Goal: Task Accomplishment & Management: Use online tool/utility

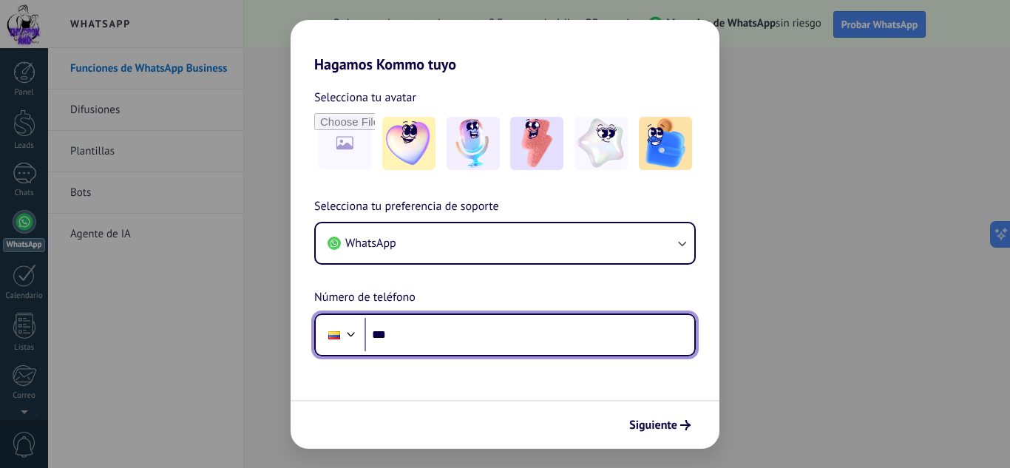
click at [388, 333] on input "***" at bounding box center [529, 335] width 330 height 34
type input "**********"
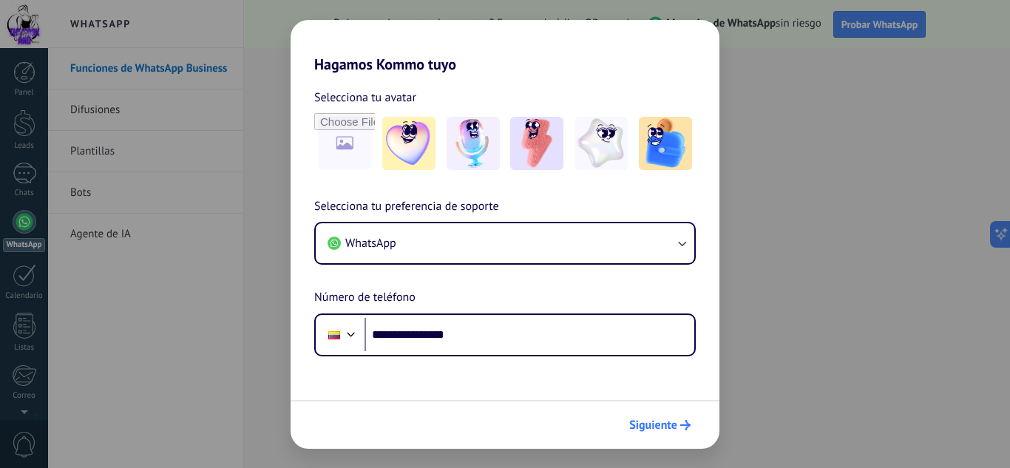
click at [682, 429] on icon "submit" at bounding box center [685, 425] width 10 height 10
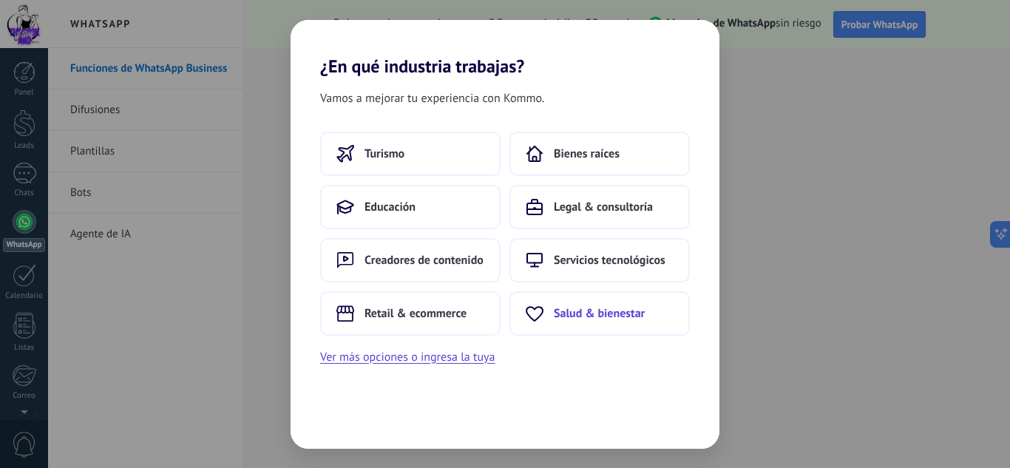
click at [593, 324] on button "Salud & bienestar" at bounding box center [599, 313] width 180 height 44
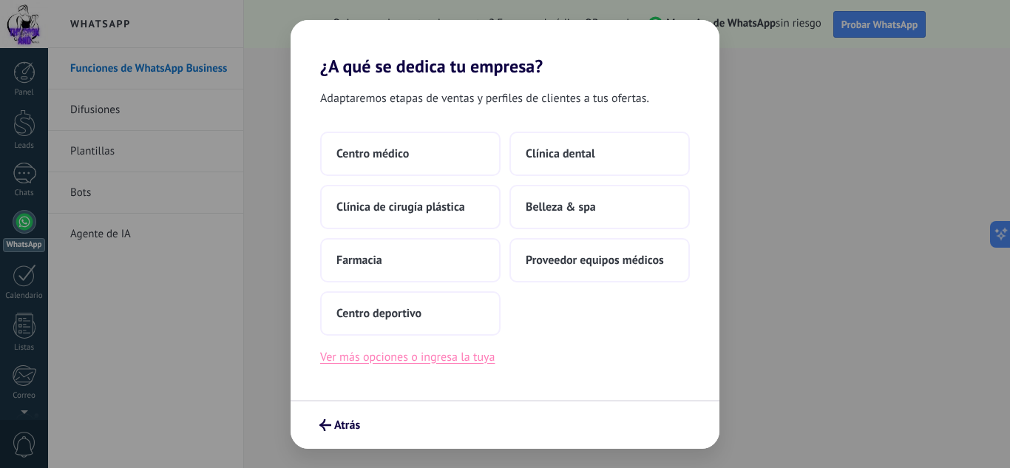
click at [471, 356] on button "Ver más opciones o ingresa la tuya" at bounding box center [407, 356] width 174 height 19
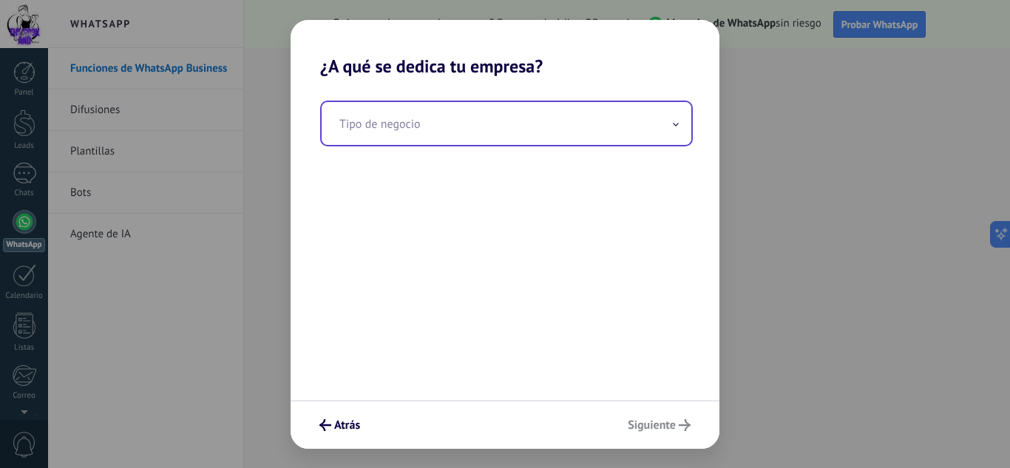
click at [552, 135] on input "text" at bounding box center [507, 123] width 370 height 43
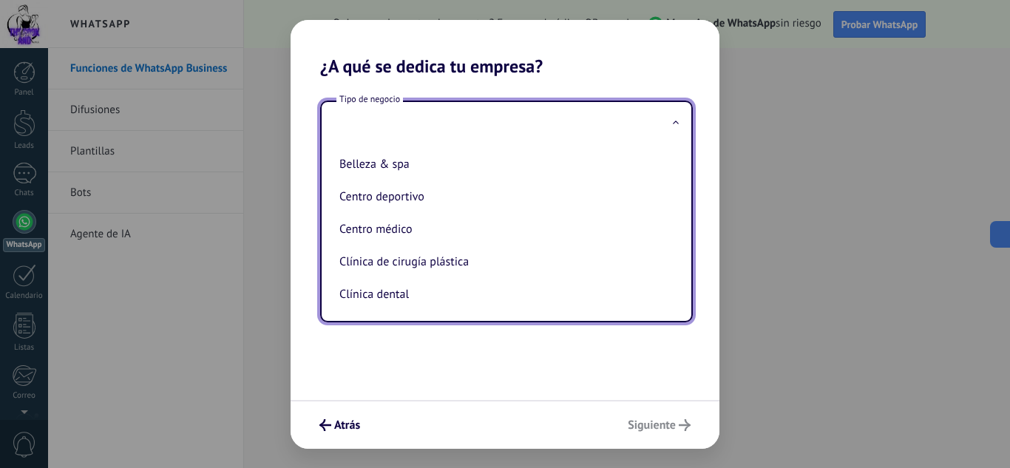
type input "*"
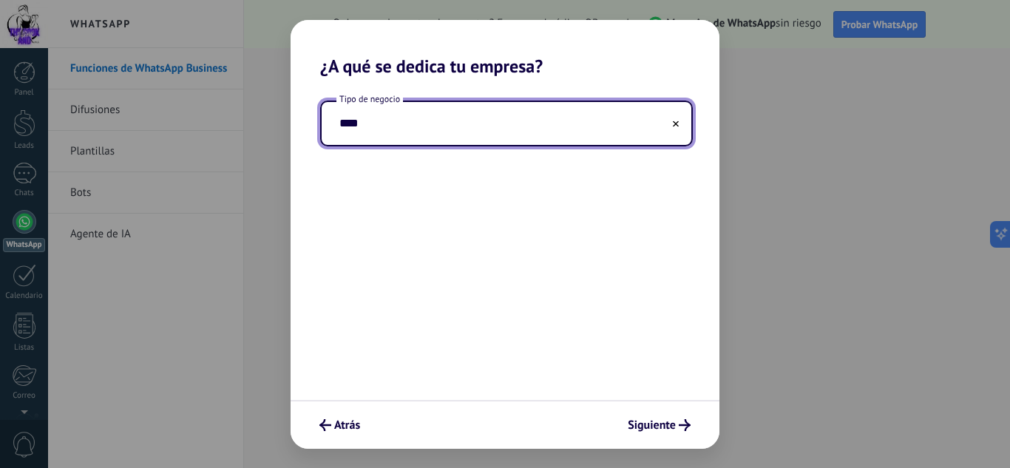
type input "****"
click at [333, 425] on span "Atrás" at bounding box center [339, 425] width 41 height 12
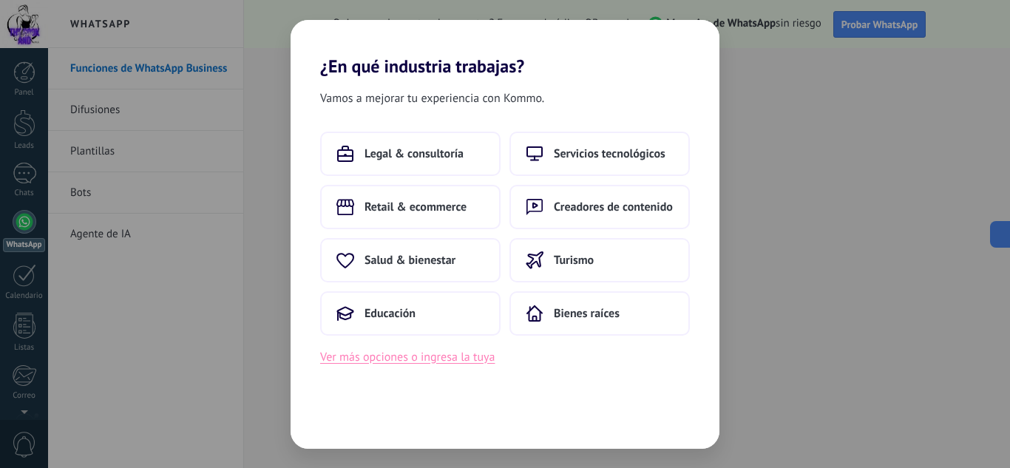
click at [397, 358] on button "Ver más opciones o ingresa la tuya" at bounding box center [407, 356] width 174 height 19
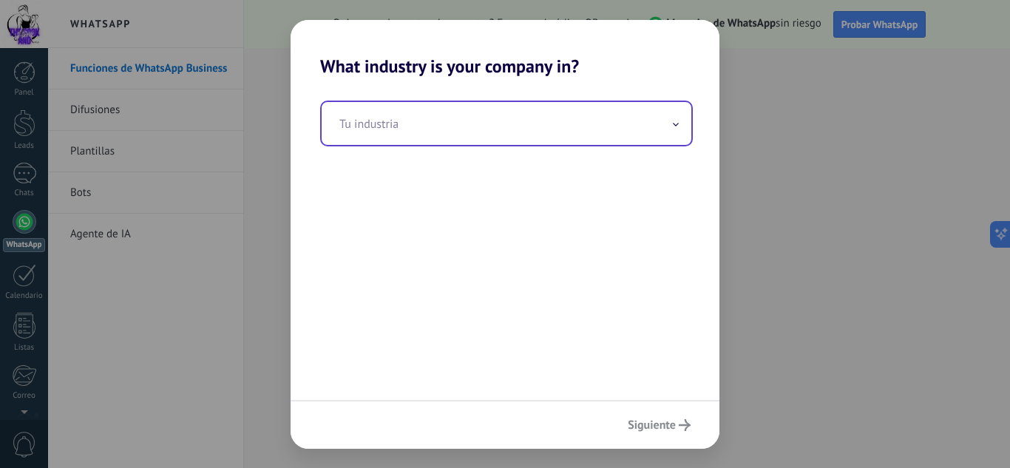
click at [399, 129] on input "text" at bounding box center [507, 123] width 370 height 43
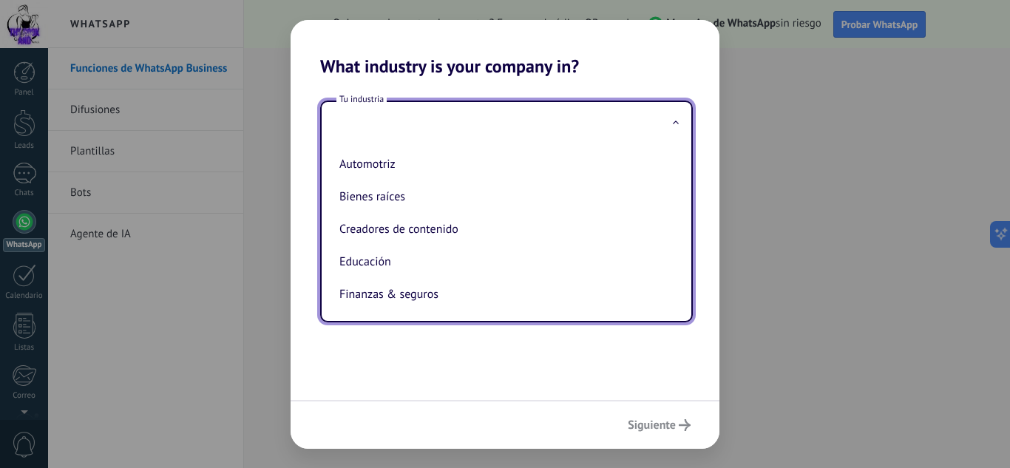
type input "*"
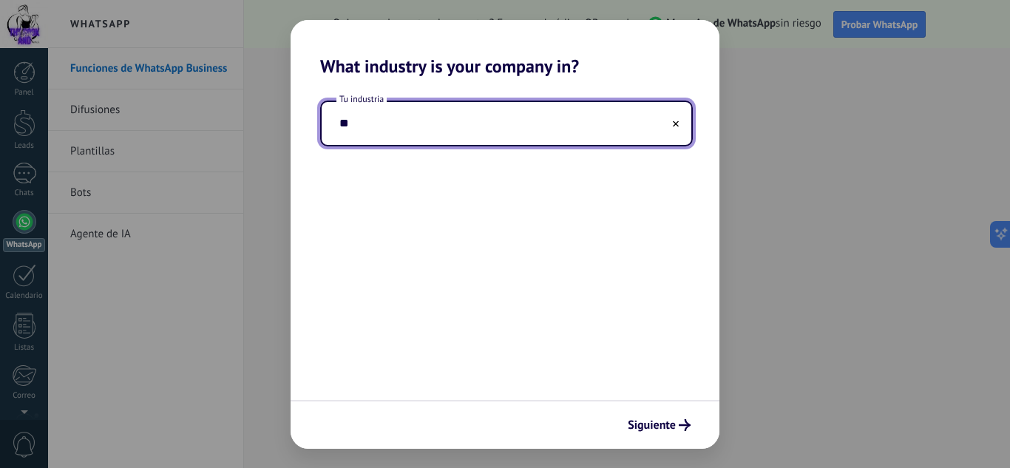
type input "*"
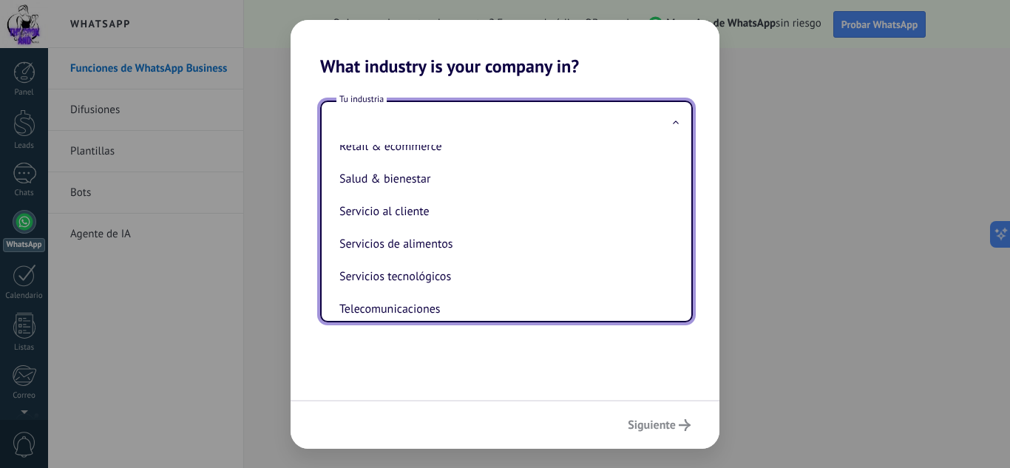
scroll to position [310, 0]
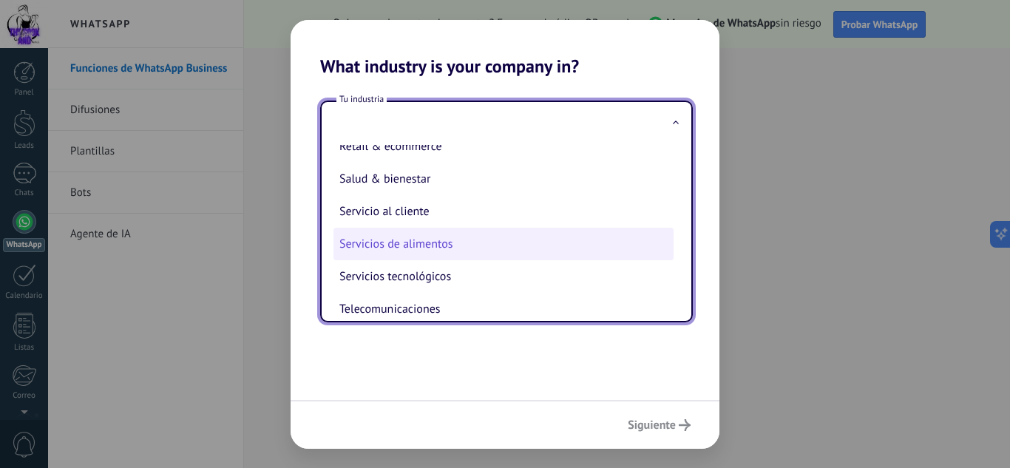
click at [436, 248] on li "Servicios de alimentos" at bounding box center [503, 244] width 340 height 33
type input "**********"
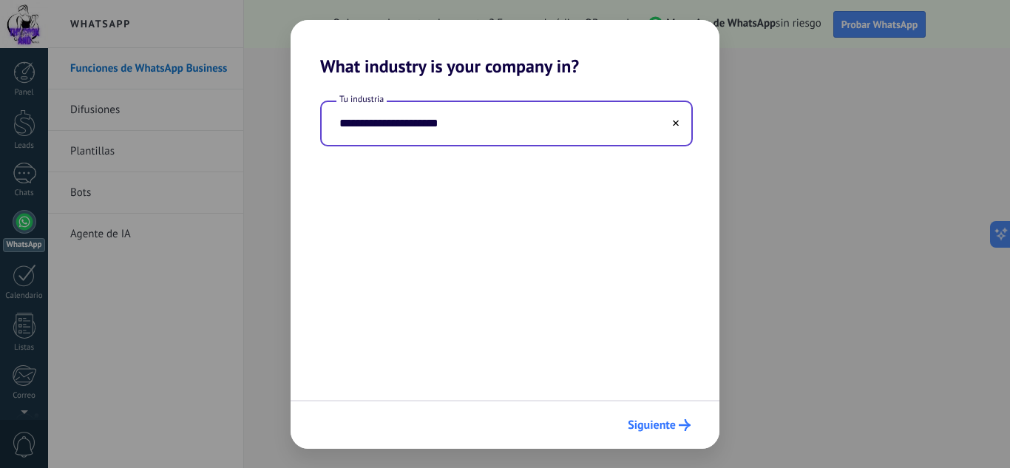
click at [662, 428] on span "Siguiente" at bounding box center [651, 425] width 48 height 10
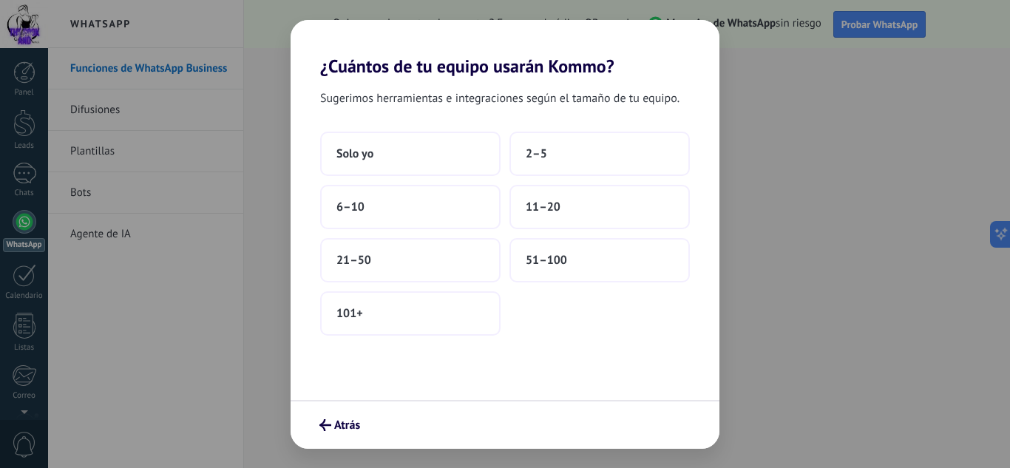
click at [662, 428] on div "Atrás" at bounding box center [504, 424] width 429 height 49
click at [599, 166] on button "2–5" at bounding box center [599, 154] width 180 height 44
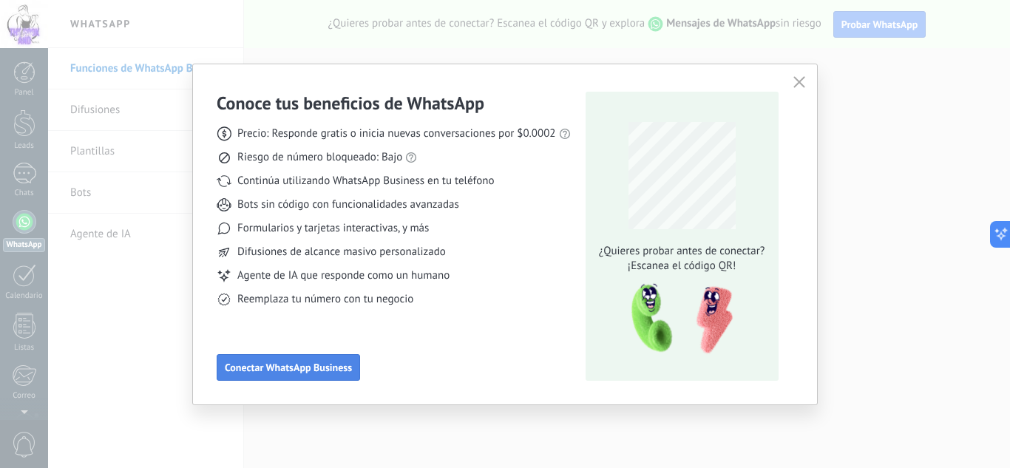
click at [327, 366] on span "Conectar WhatsApp Business" at bounding box center [288, 367] width 127 height 10
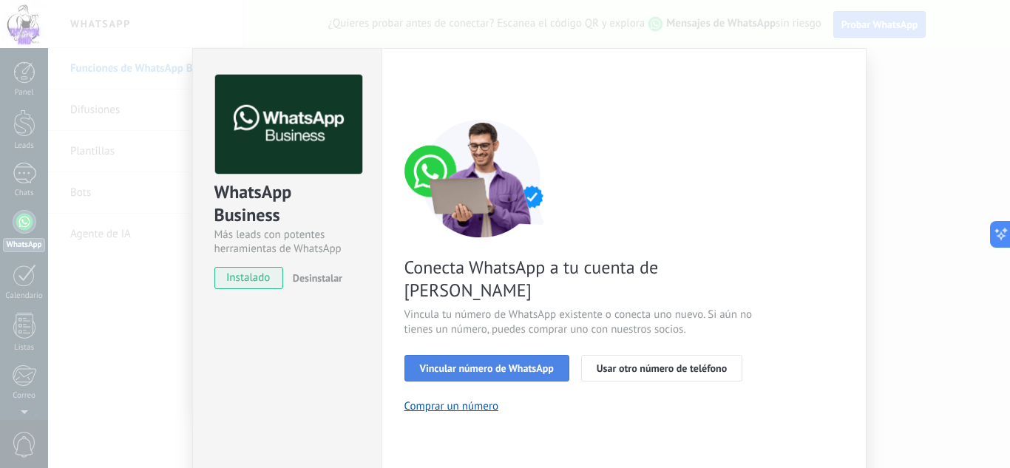
click at [486, 363] on span "Vincular número de WhatsApp" at bounding box center [487, 368] width 134 height 10
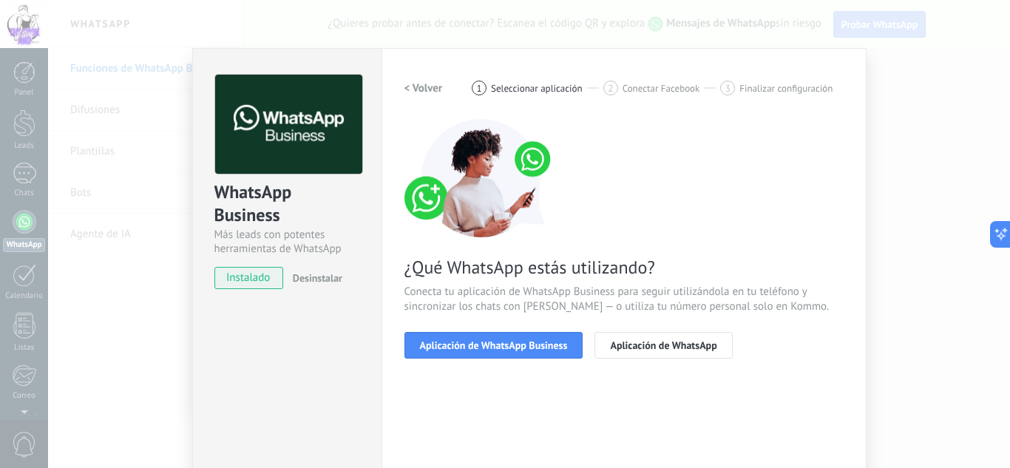
click at [486, 350] on span "Aplicación de WhatsApp Business" at bounding box center [494, 345] width 148 height 10
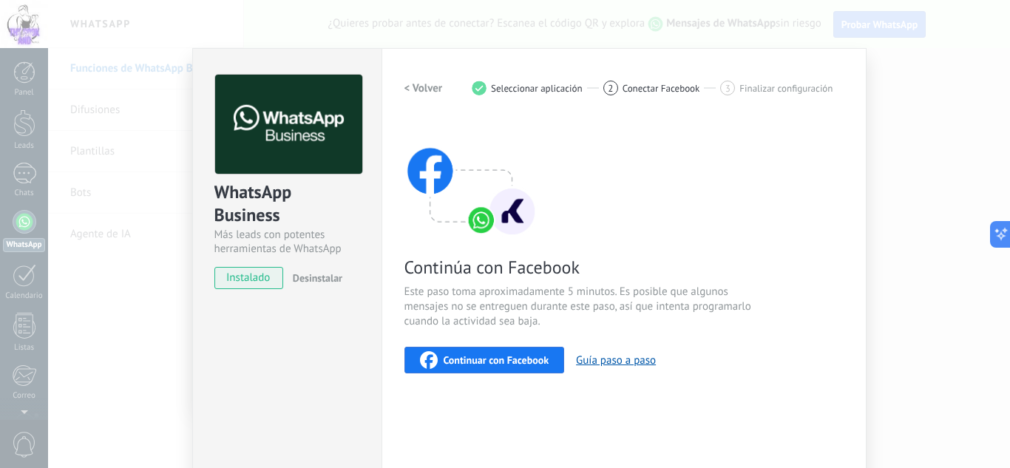
click at [487, 364] on span "Continuar con Facebook" at bounding box center [496, 360] width 106 height 10
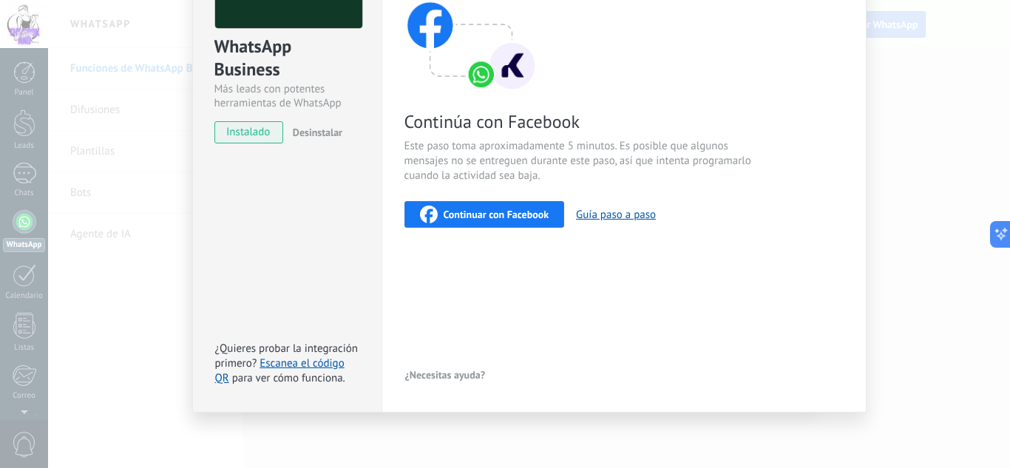
scroll to position [0, 0]
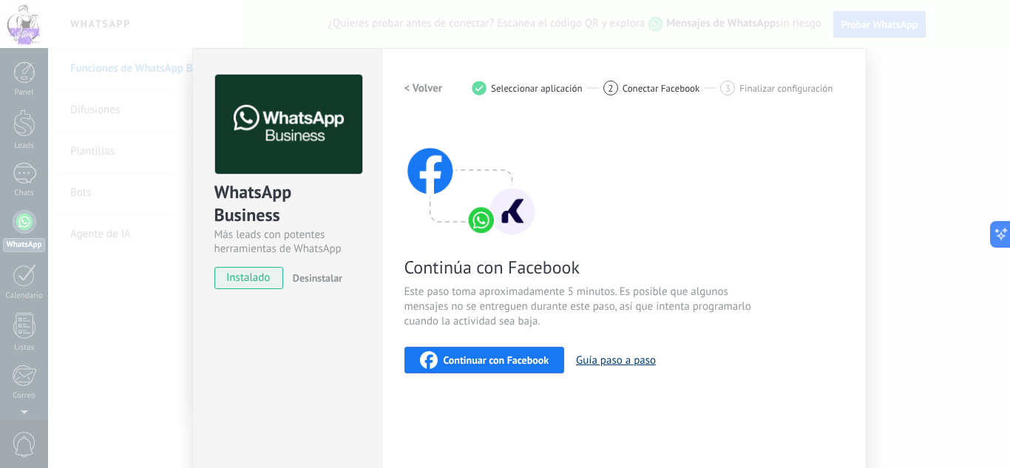
click at [590, 361] on button "Guía paso a paso" at bounding box center [616, 360] width 80 height 14
click at [964, 95] on div "WhatsApp Business Más leads con potentes herramientas de WhatsApp instalado Des…" at bounding box center [529, 234] width 962 height 468
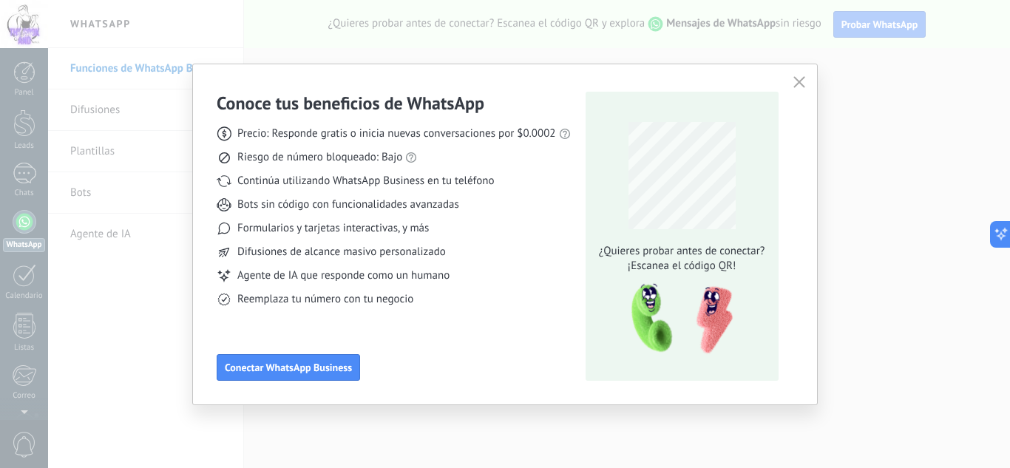
click at [795, 82] on icon "button" at bounding box center [799, 82] width 12 height 12
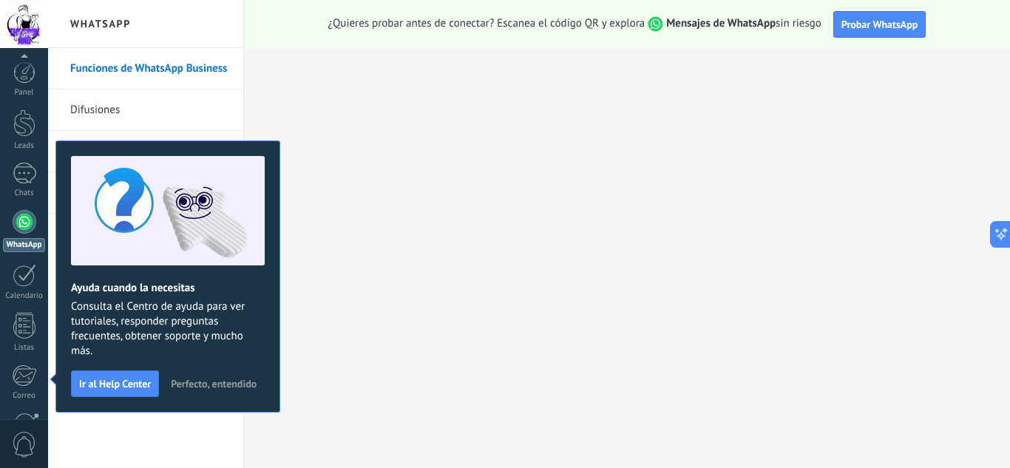
scroll to position [147, 0]
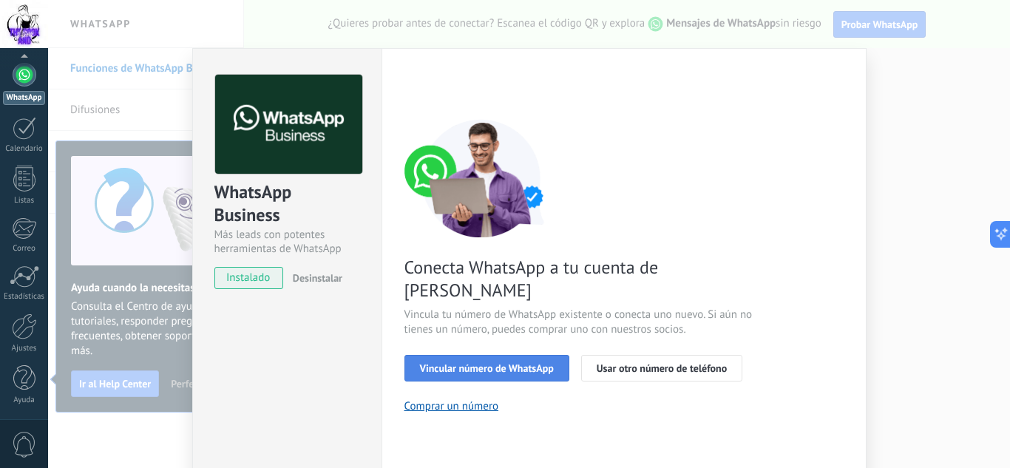
click at [471, 363] on span "Vincular número de WhatsApp" at bounding box center [487, 368] width 134 height 10
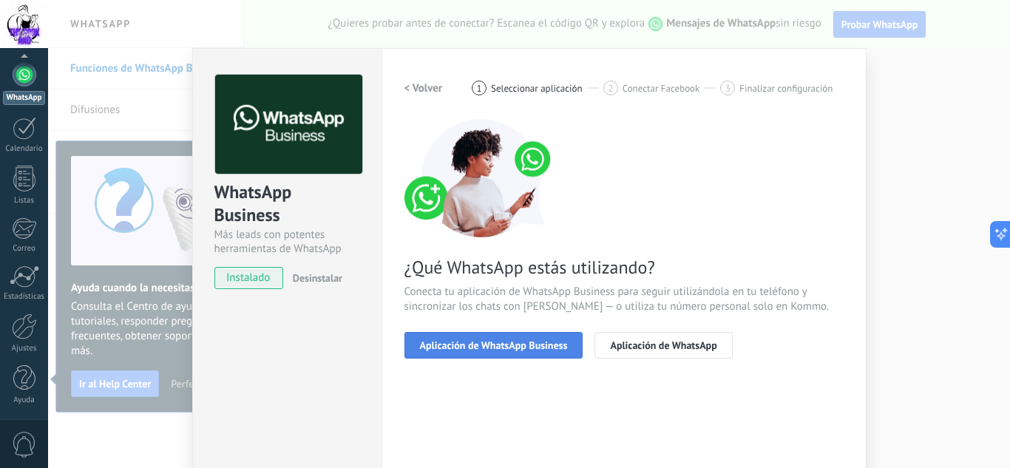
click at [429, 348] on span "Aplicación de WhatsApp Business" at bounding box center [494, 345] width 148 height 10
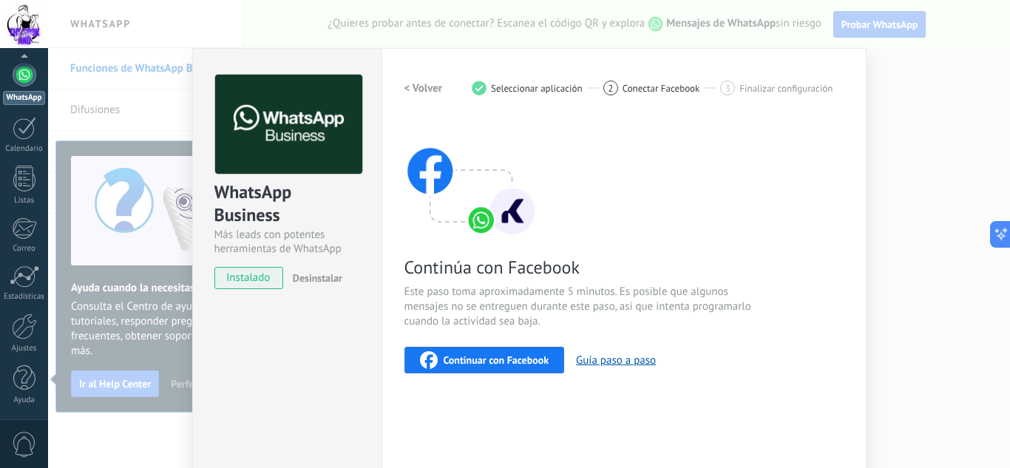
click at [424, 88] on h2 "< Volver" at bounding box center [423, 88] width 38 height 14
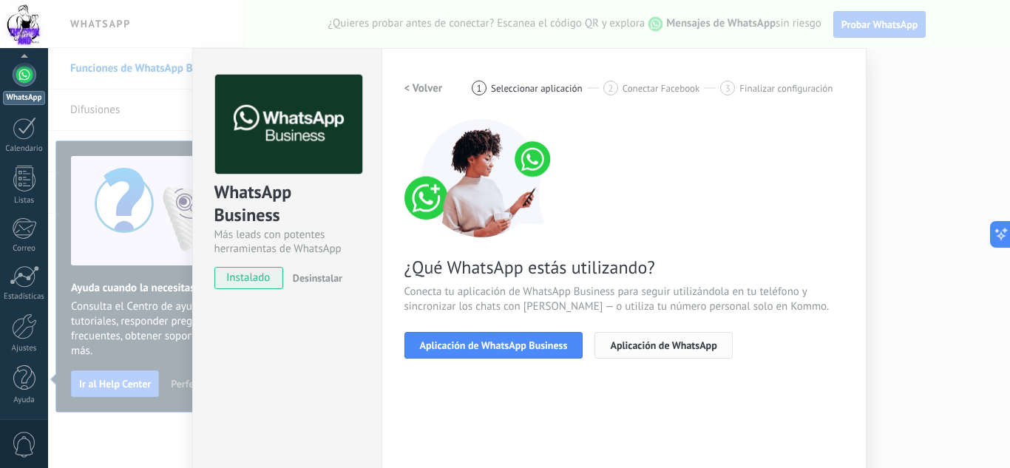
click at [652, 345] on span "Aplicación de WhatsApp" at bounding box center [663, 345] width 106 height 10
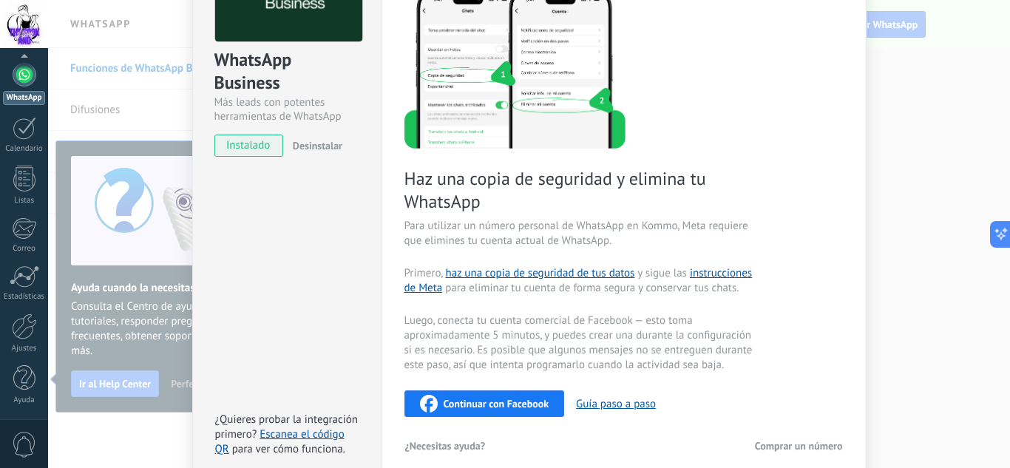
scroll to position [154, 0]
